Goal: Information Seeking & Learning: Learn about a topic

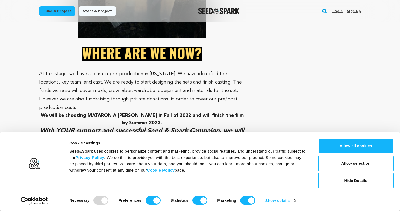
scroll to position [1768, 0]
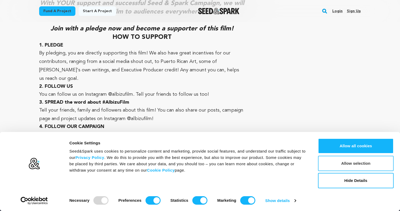
click at [350, 164] on button "Allow selection" at bounding box center [356, 163] width 76 height 15
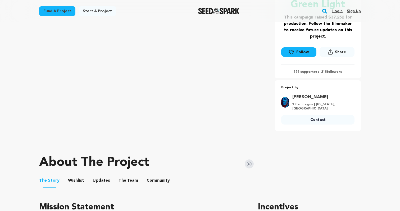
scroll to position [133, 0]
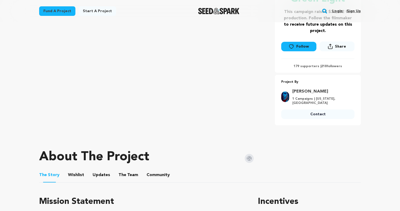
click at [83, 172] on ul "The Story The Story Wishlist Wishlist Updates Updates The Team The Team Communi…" at bounding box center [200, 175] width 322 height 15
click at [77, 174] on button "Wishlist" at bounding box center [76, 176] width 13 height 13
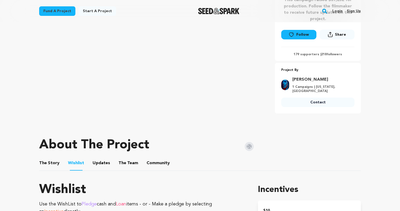
scroll to position [145, 0]
click at [103, 161] on button "Updates" at bounding box center [101, 164] width 13 height 13
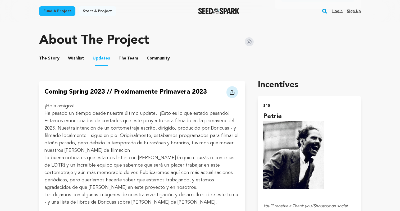
scroll to position [247, 0]
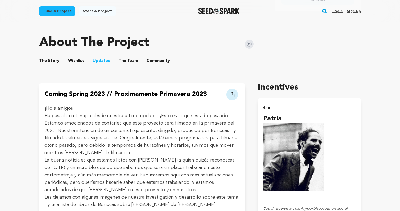
click at [131, 61] on button "The Team" at bounding box center [128, 62] width 13 height 13
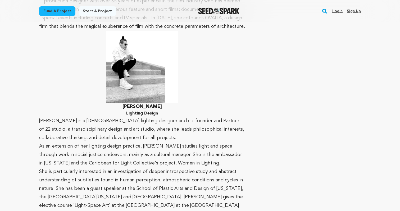
scroll to position [1464, 0]
